Goal: Information Seeking & Learning: Learn about a topic

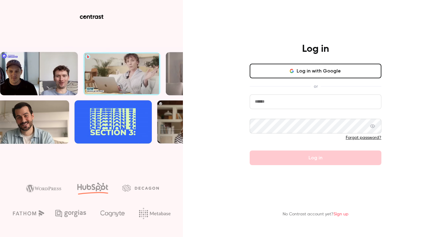
click at [315, 73] on button "Log in with Google" at bounding box center [316, 71] width 132 height 15
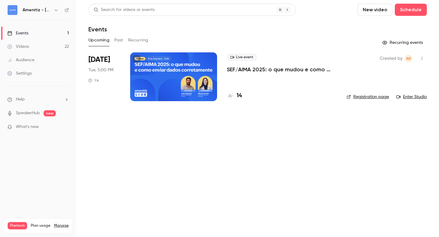
click at [234, 71] on p "SEF/AIMA 2025: o que mudou e como enviar dados corretamente" at bounding box center [282, 69] width 110 height 7
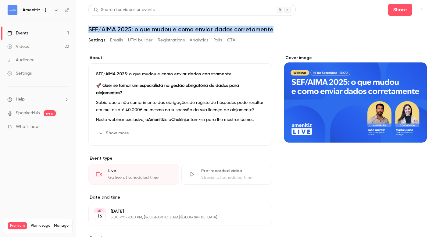
drag, startPoint x: 89, startPoint y: 28, endPoint x: 272, endPoint y: 31, distance: 182.5
click at [272, 31] on main "Search for videos or events Share SEF/AIMA 2025: o que mudou e como enviar dado…" at bounding box center [257, 118] width 363 height 237
copy h1 "SEF/AIMA 2025: o que mudou e como enviar dados corretamente"
click at [58, 9] on icon "button" at bounding box center [56, 10] width 5 height 5
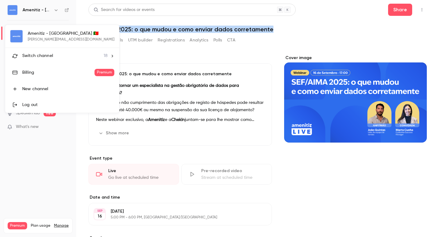
click at [48, 59] on span "Switch channel" at bounding box center [37, 56] width 31 height 6
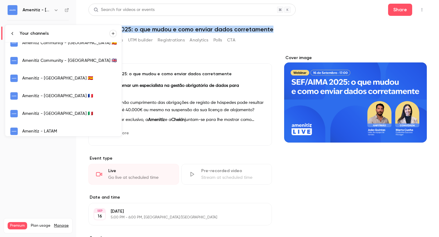
scroll to position [107, 0]
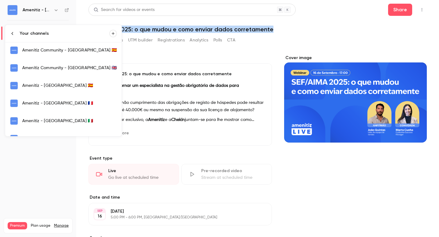
click at [54, 90] on link "Amenitiz - [GEOGRAPHIC_DATA] 🇪🇸" at bounding box center [63, 86] width 117 height 18
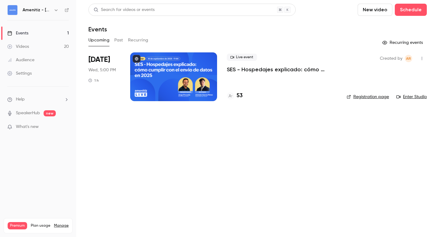
click at [235, 69] on p "SES - Hospedajes explicado: cómo cumplir con el envio de datos en 2025" at bounding box center [282, 69] width 110 height 7
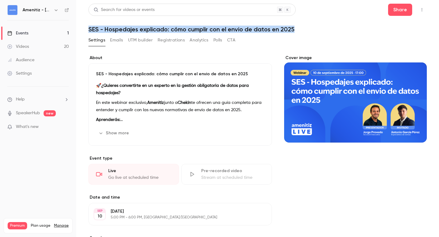
drag, startPoint x: 293, startPoint y: 28, endPoint x: 83, endPoint y: 31, distance: 209.6
click at [83, 31] on main "Search for videos or events Share SES - Hospedajes explicado: cómo cumplir con …" at bounding box center [257, 118] width 363 height 237
copy h1 "SES - Hospedajes explicado: cómo cumplir con el envio de datos en 2025"
click at [57, 10] on icon "button" at bounding box center [56, 10] width 5 height 5
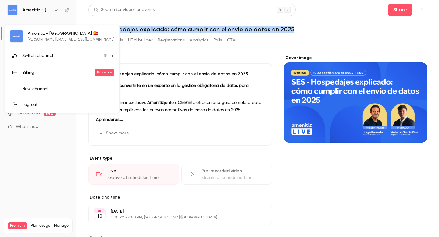
click at [46, 55] on span "Switch channel" at bounding box center [37, 56] width 31 height 6
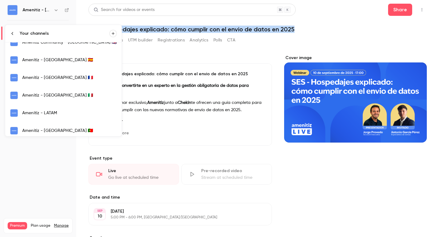
scroll to position [136, 0]
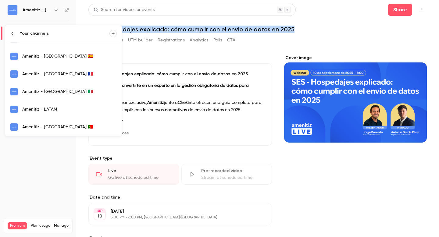
click at [44, 88] on link "Amenitiz - [GEOGRAPHIC_DATA] 🇮🇹" at bounding box center [63, 92] width 117 height 18
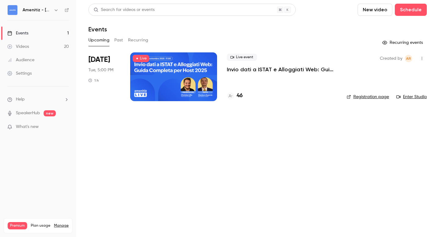
click at [238, 70] on p "Invio dati a ISTAT e Alloggiati Web: Guida completa per host 2025" at bounding box center [282, 69] width 110 height 7
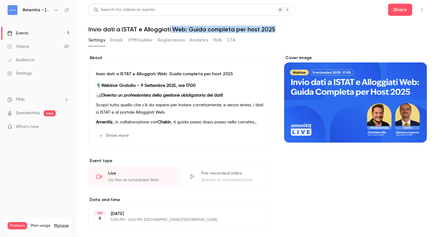
drag, startPoint x: 273, startPoint y: 29, endPoint x: 170, endPoint y: 30, distance: 103.7
click at [170, 30] on h1 "Invio dati a ISTAT e Alloggiati Web: Guida completa per host 2025" at bounding box center [257, 29] width 339 height 7
drag, startPoint x: 88, startPoint y: 30, endPoint x: 279, endPoint y: 31, distance: 191.0
click at [279, 31] on main "Search for videos or events Share Invio dati a ISTAT e Alloggiati Web: Guida co…" at bounding box center [257, 118] width 363 height 237
copy h1 "Invio dati a ISTAT e Alloggiati Web: Guida completa per host 2025"
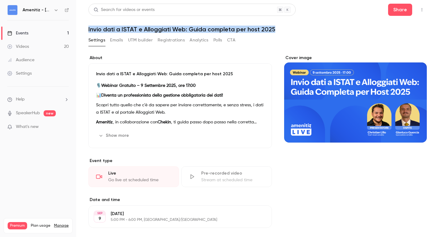
copy h1 "Invio dati a ISTAT e Alloggiati Web: Guida completa per host 2025"
click at [58, 10] on icon "button" at bounding box center [56, 10] width 5 height 5
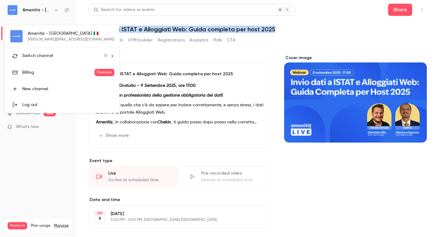
click at [60, 54] on div "Switch channel 18" at bounding box center [64, 56] width 85 height 6
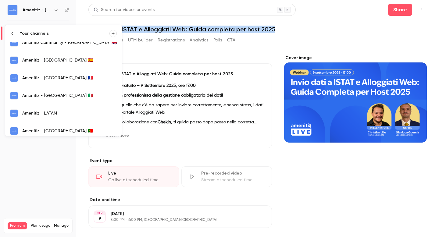
scroll to position [137, 0]
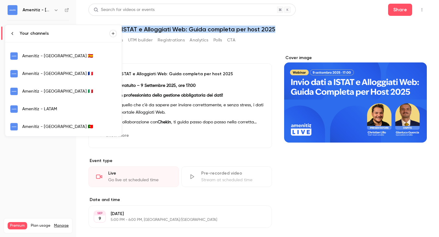
click at [52, 71] on div "Amenitiz - [GEOGRAPHIC_DATA] 🇫🇷" at bounding box center [69, 74] width 95 height 6
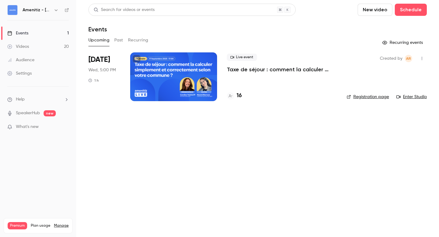
click at [235, 69] on p "Taxe de séjour : comment la calculer simplement et correctement selon votre com…" at bounding box center [282, 69] width 110 height 7
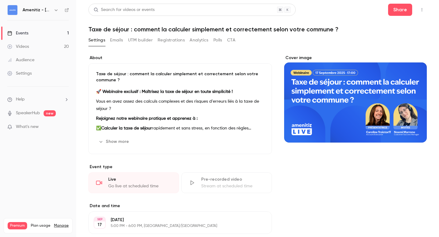
drag, startPoint x: 341, startPoint y: 29, endPoint x: 89, endPoint y: 28, distance: 252.0
click at [89, 28] on h1 "Taxe de séjour : comment la calculer simplement et correctement selon votre com…" at bounding box center [257, 29] width 339 height 7
copy h1 "Taxe de séjour : comment la calculer simplement et correctement selon votre com…"
